Goal: Transaction & Acquisition: Purchase product/service

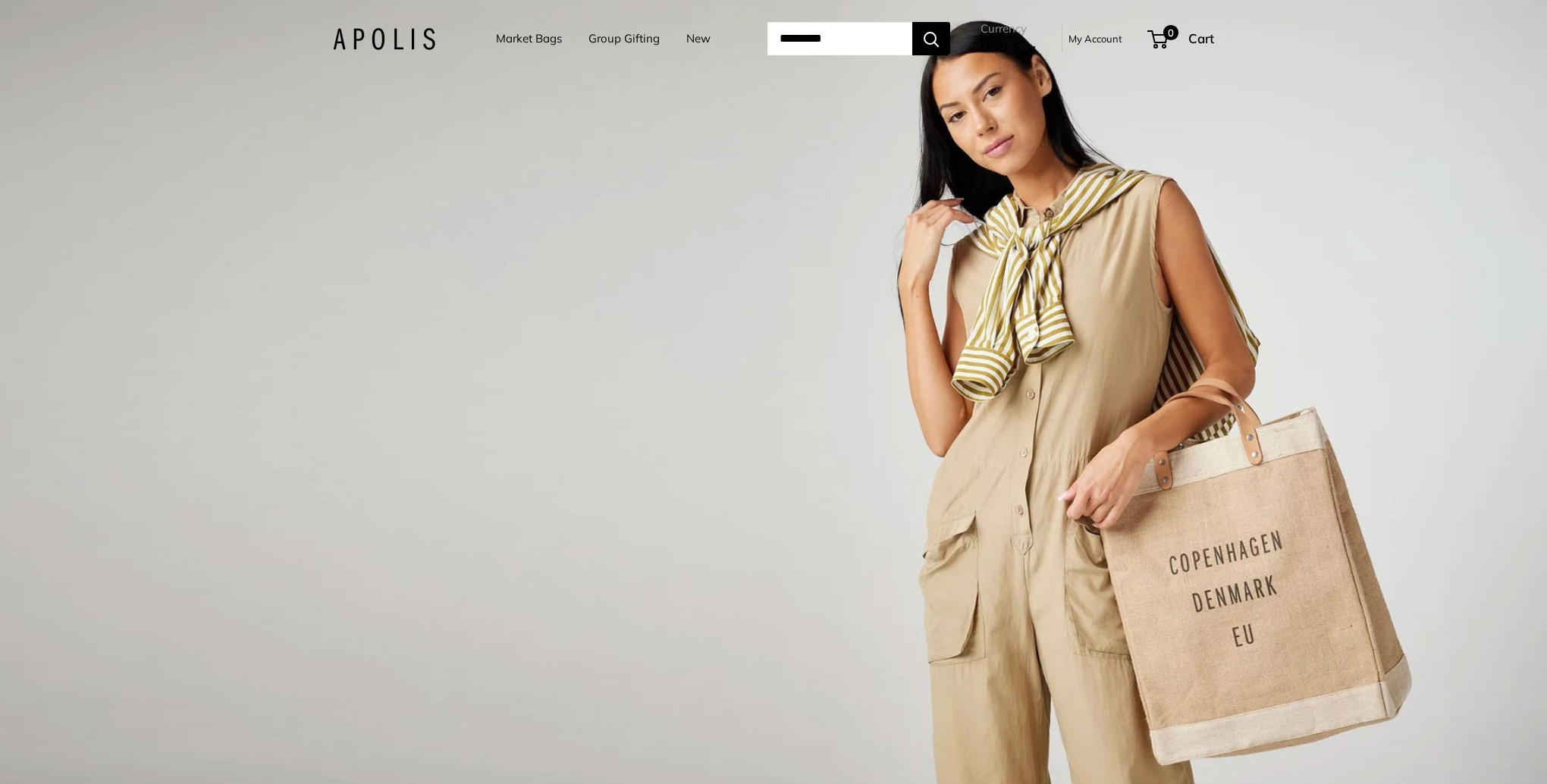
click at [768, 35] on input "Search..." at bounding box center [840, 38] width 145 height 34
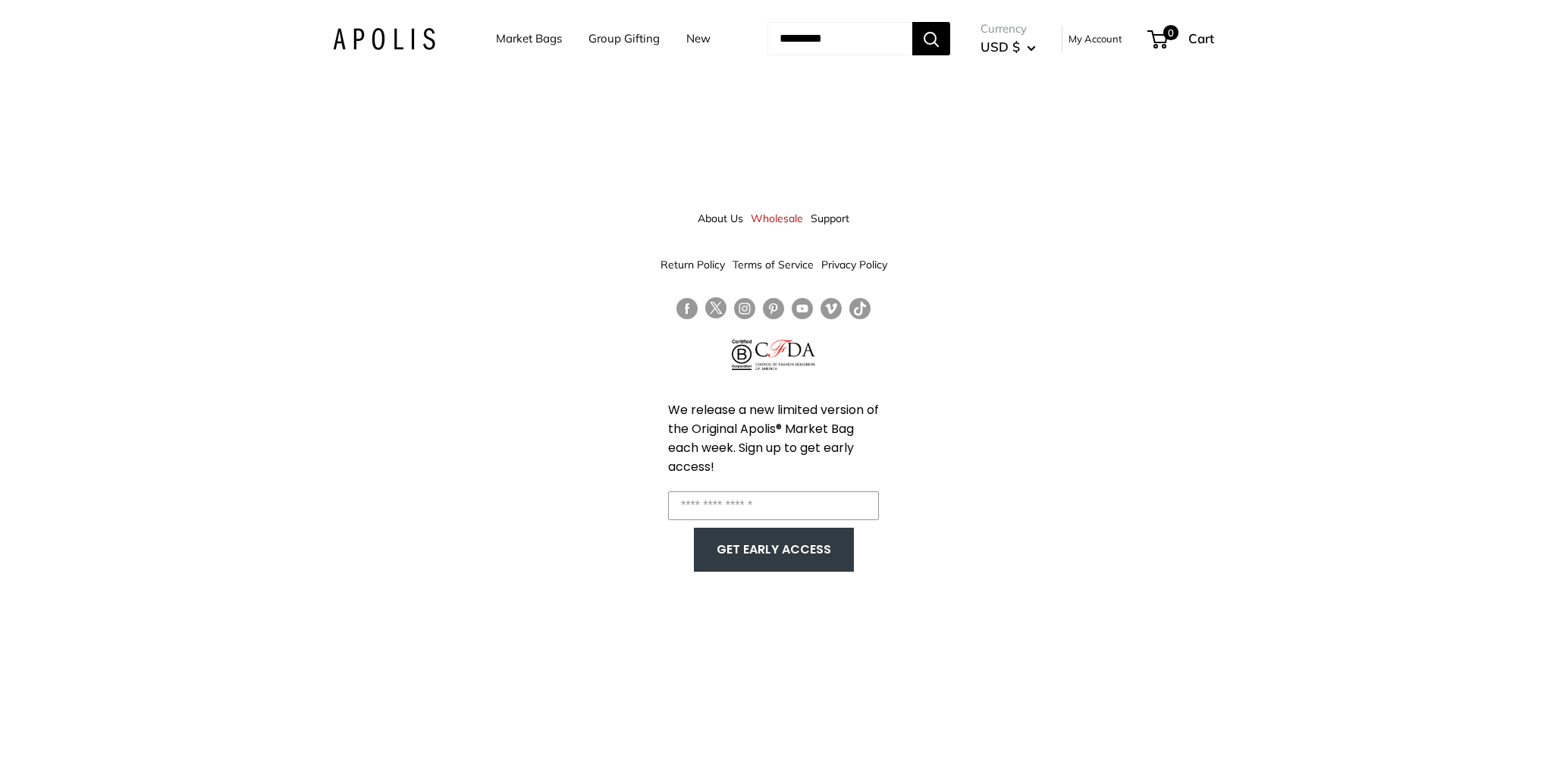
click at [511, 38] on link "Market Bags" at bounding box center [529, 38] width 66 height 21
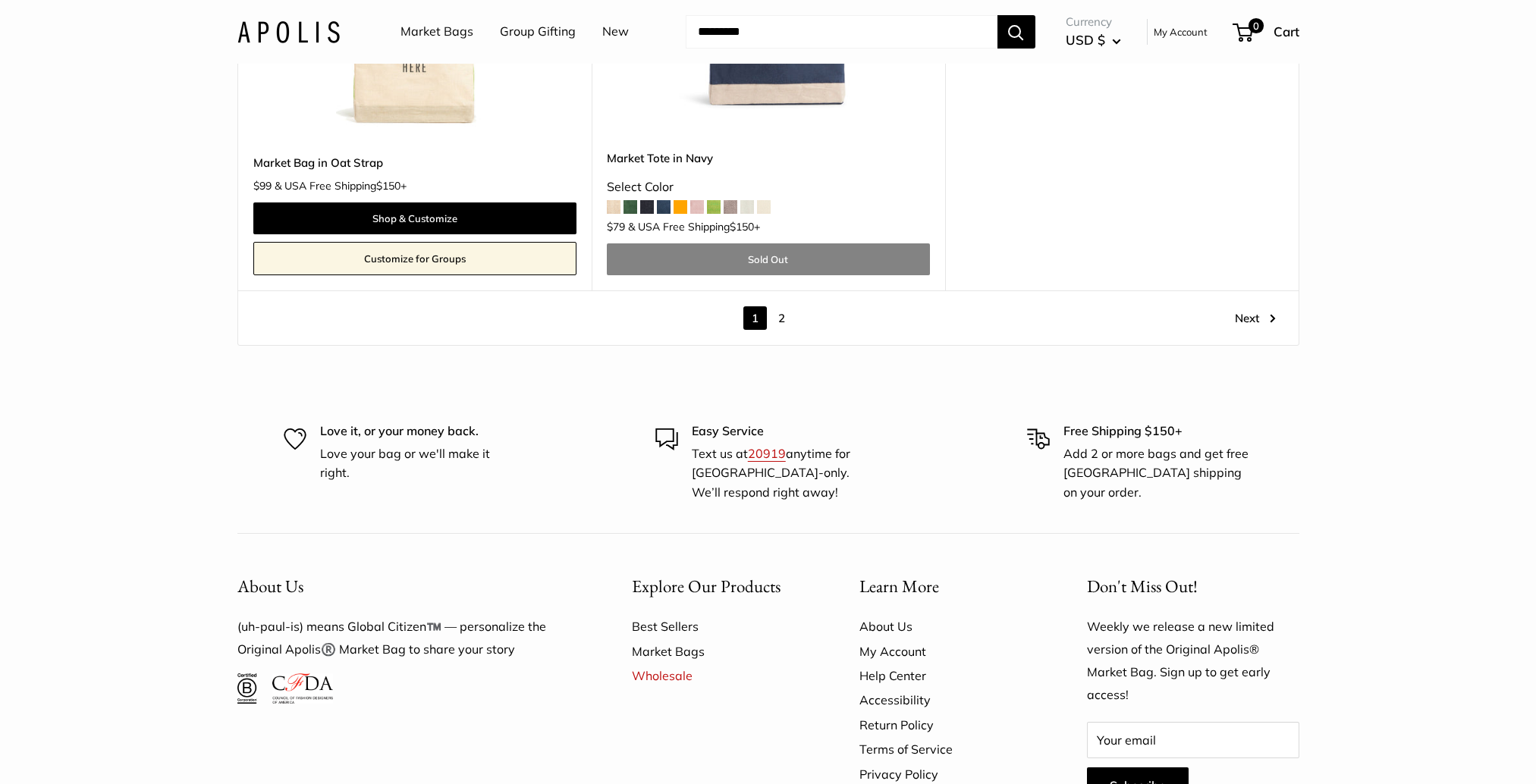
scroll to position [8491, 0]
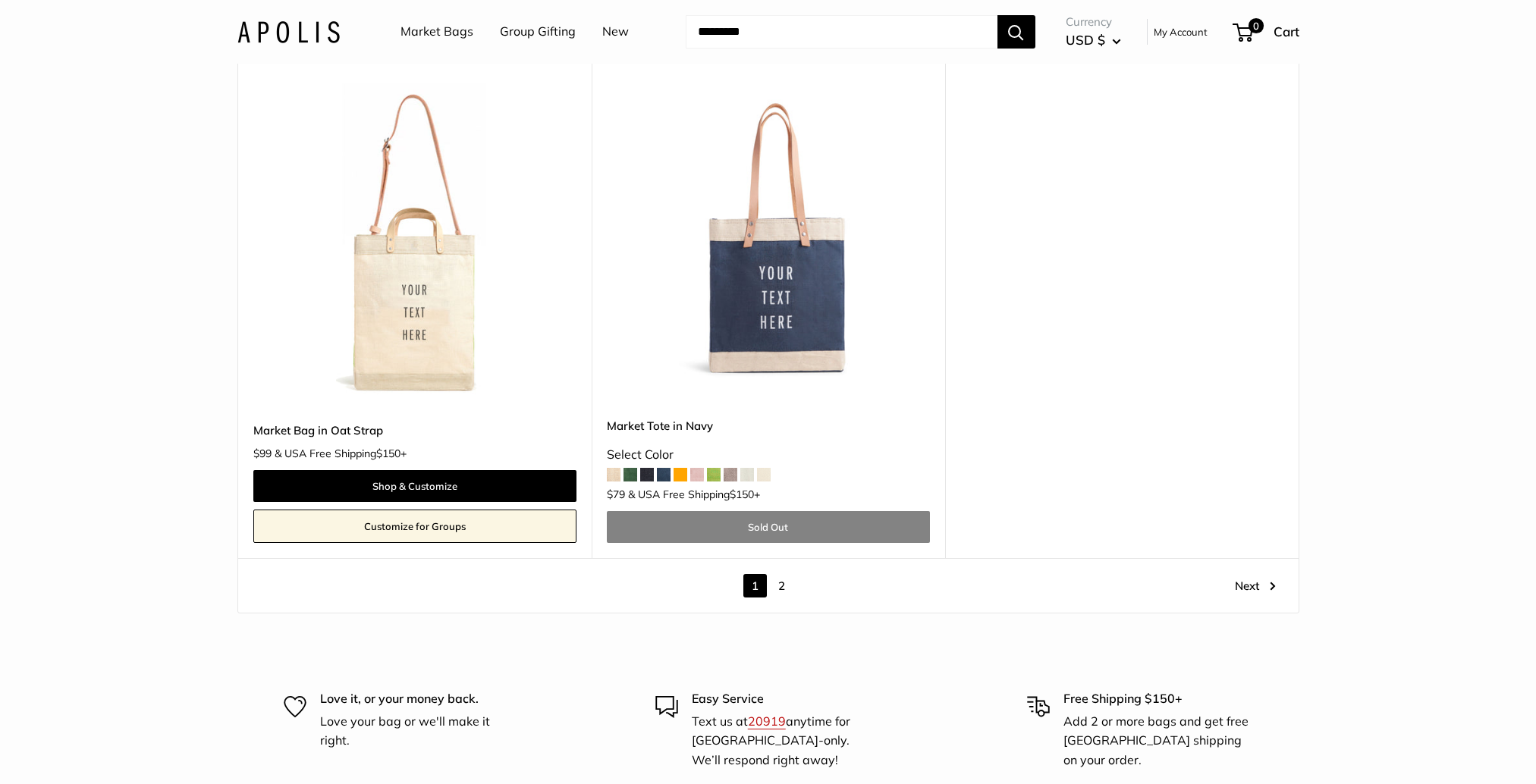
click at [780, 580] on link "2" at bounding box center [782, 586] width 24 height 23
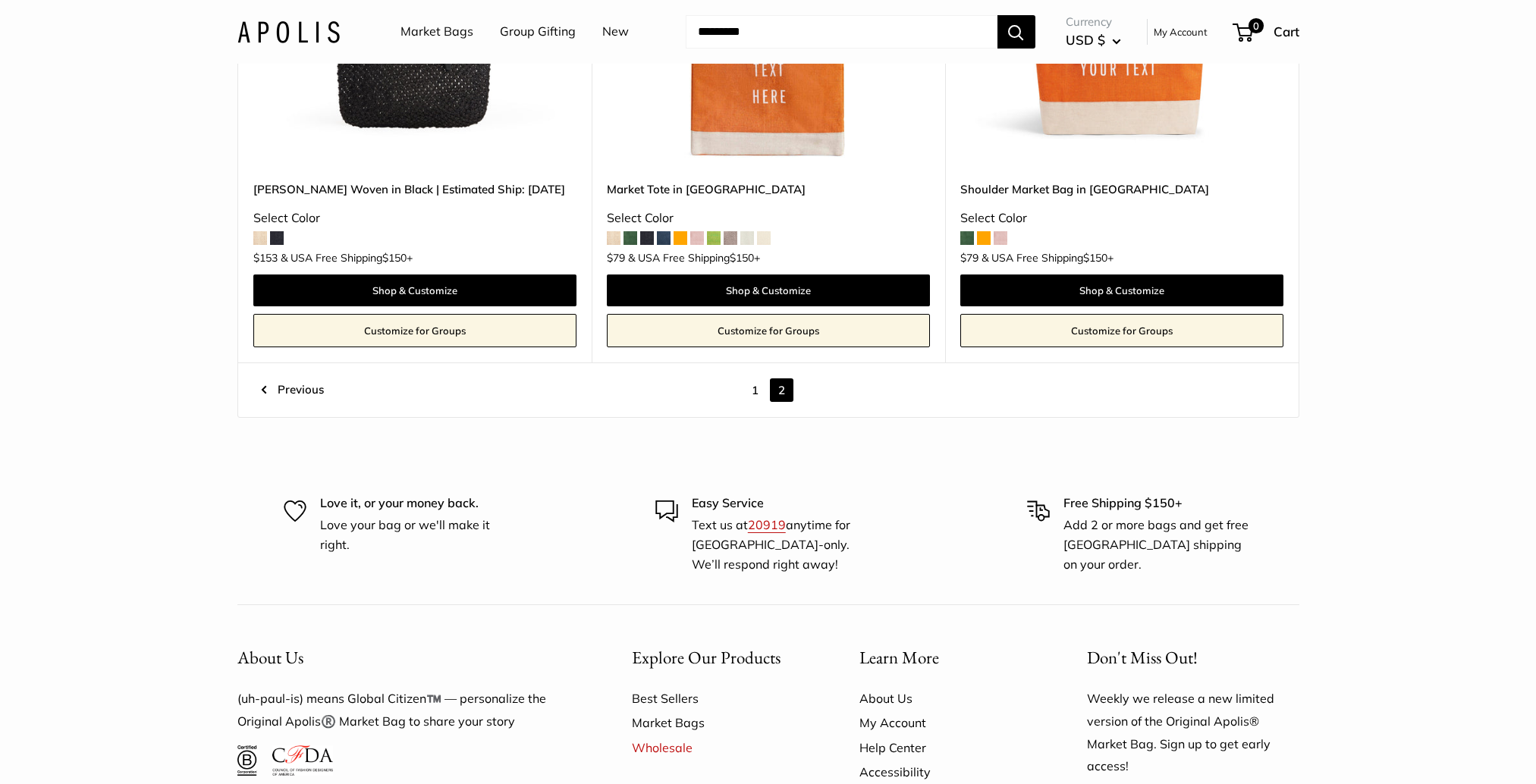
scroll to position [1811, 0]
